Goal: Check status: Check status

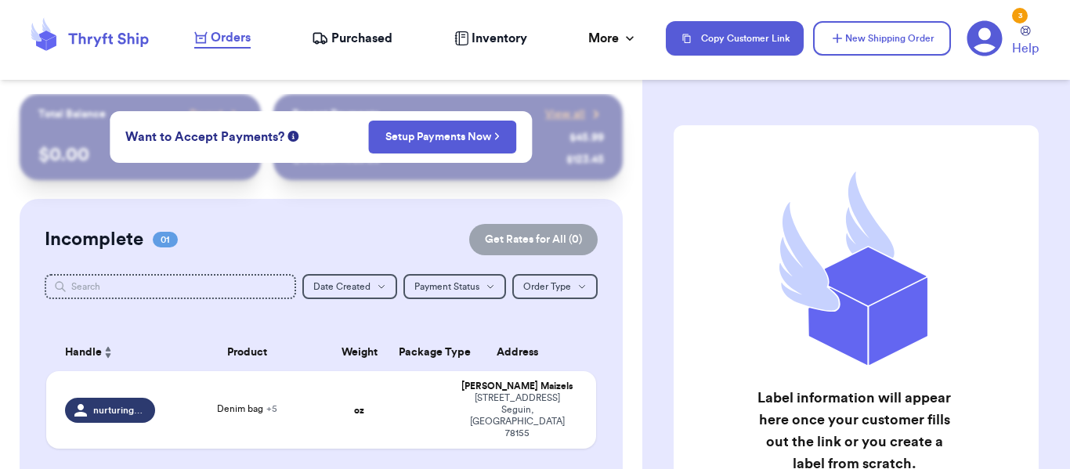
click at [374, 31] on span "Purchased" at bounding box center [361, 38] width 61 height 19
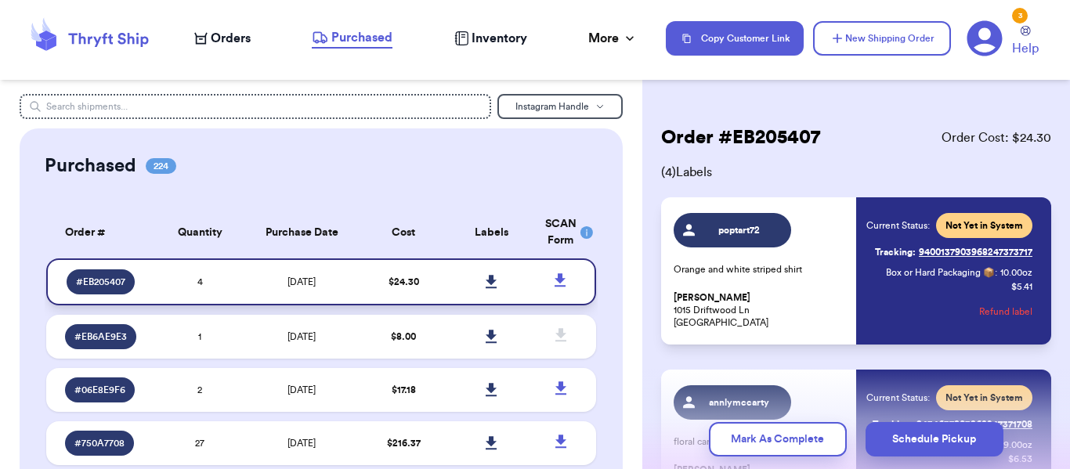
click at [490, 279] on icon at bounding box center [491, 281] width 11 height 13
